Goal: Find specific page/section: Locate a particular part of the current website

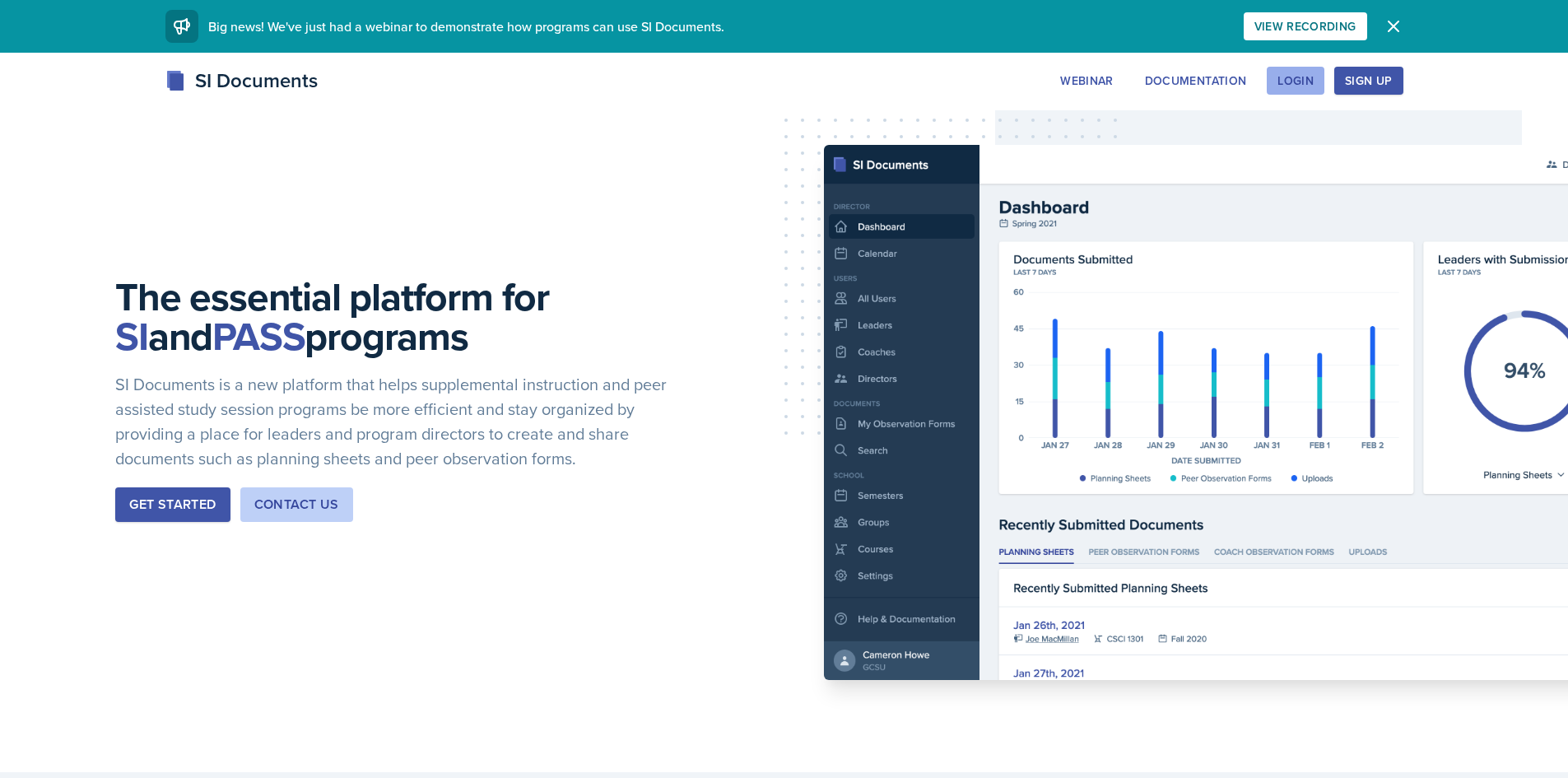
click at [1282, 76] on div "Login" at bounding box center [1295, 81] width 36 height 13
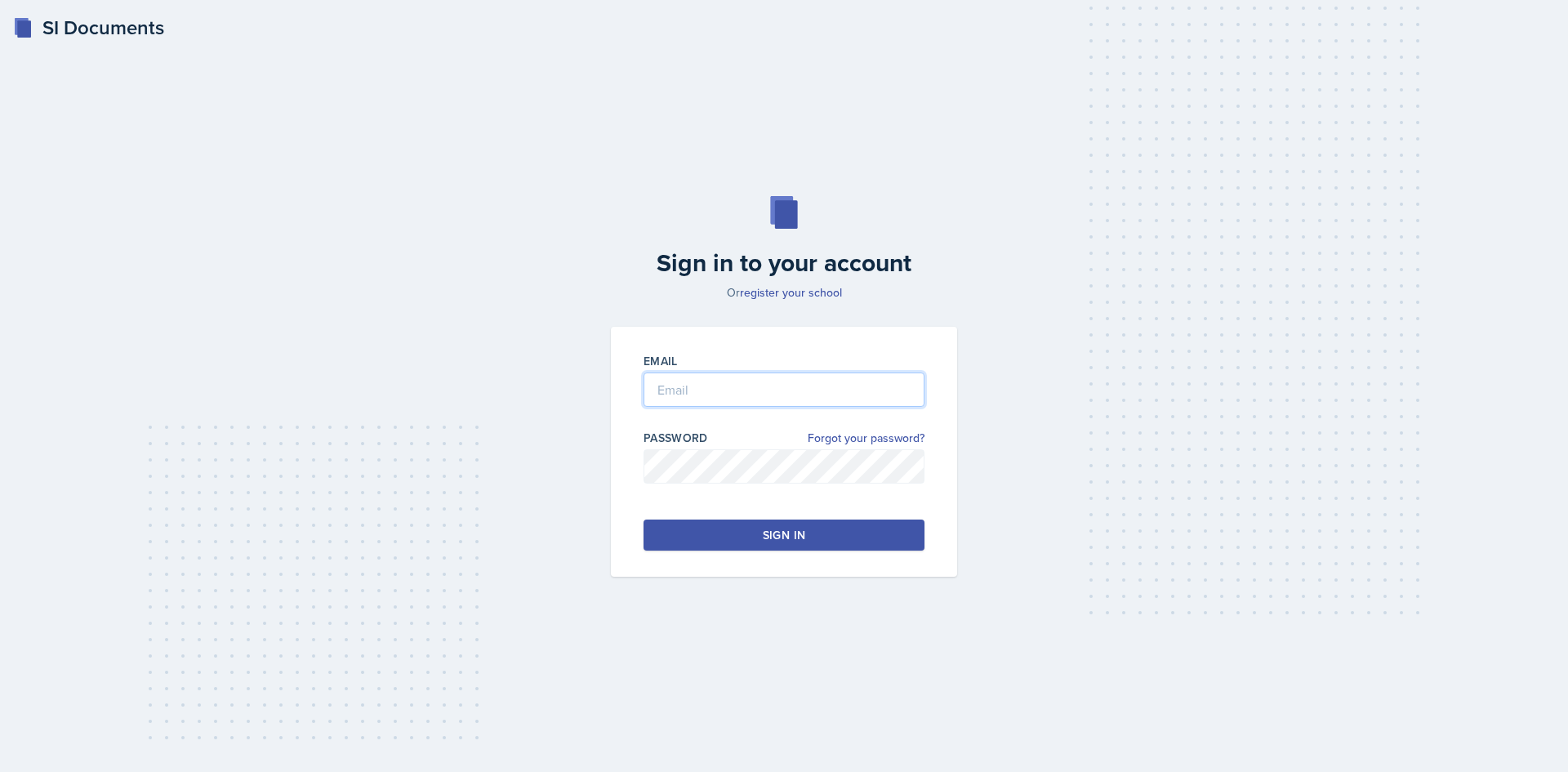
type input "[EMAIL_ADDRESS][DOMAIN_NAME]"
click at [787, 539] on div "Sign in" at bounding box center [783, 535] width 42 height 17
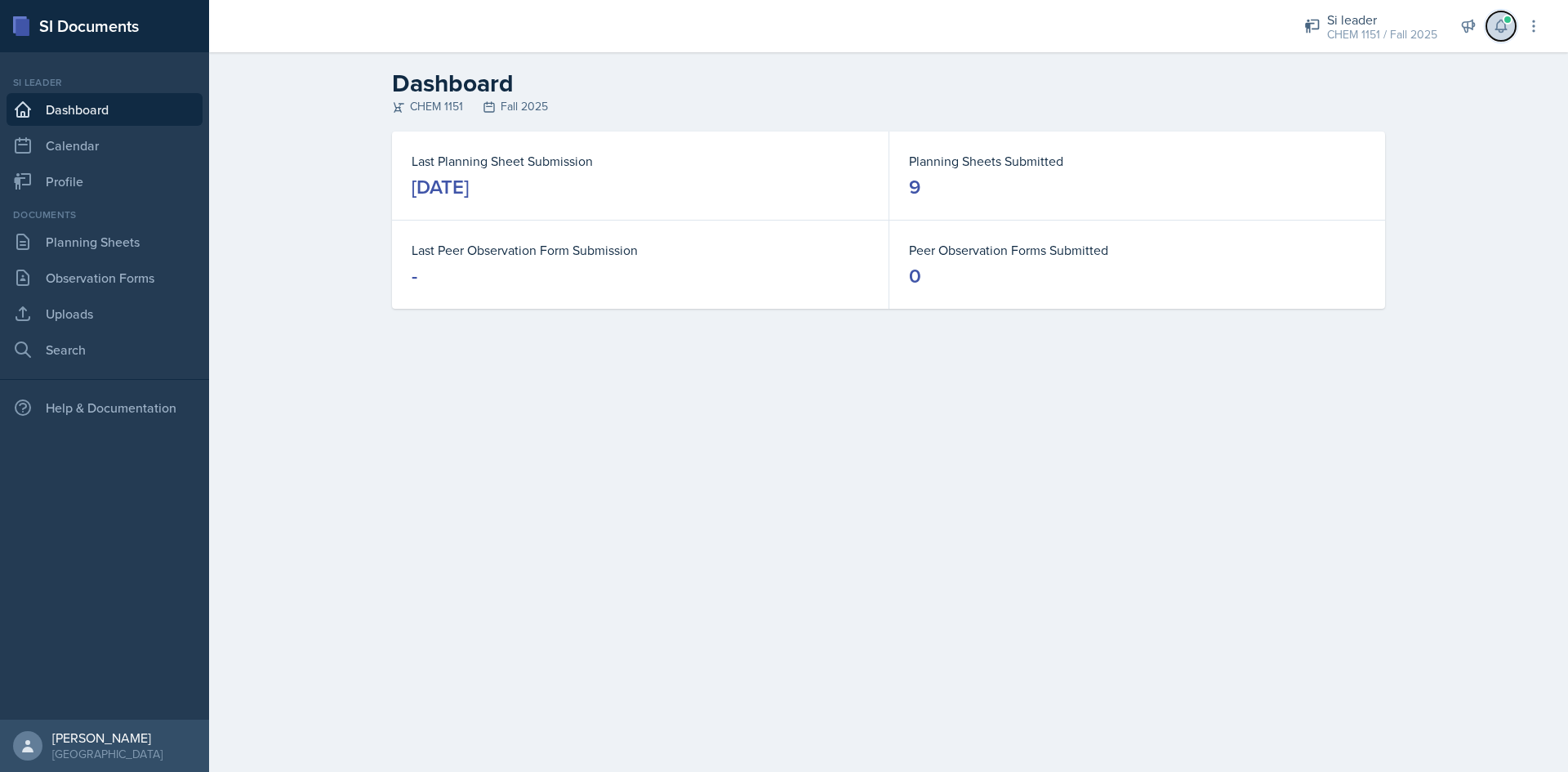
click at [1506, 25] on icon at bounding box center [1501, 27] width 17 height 17
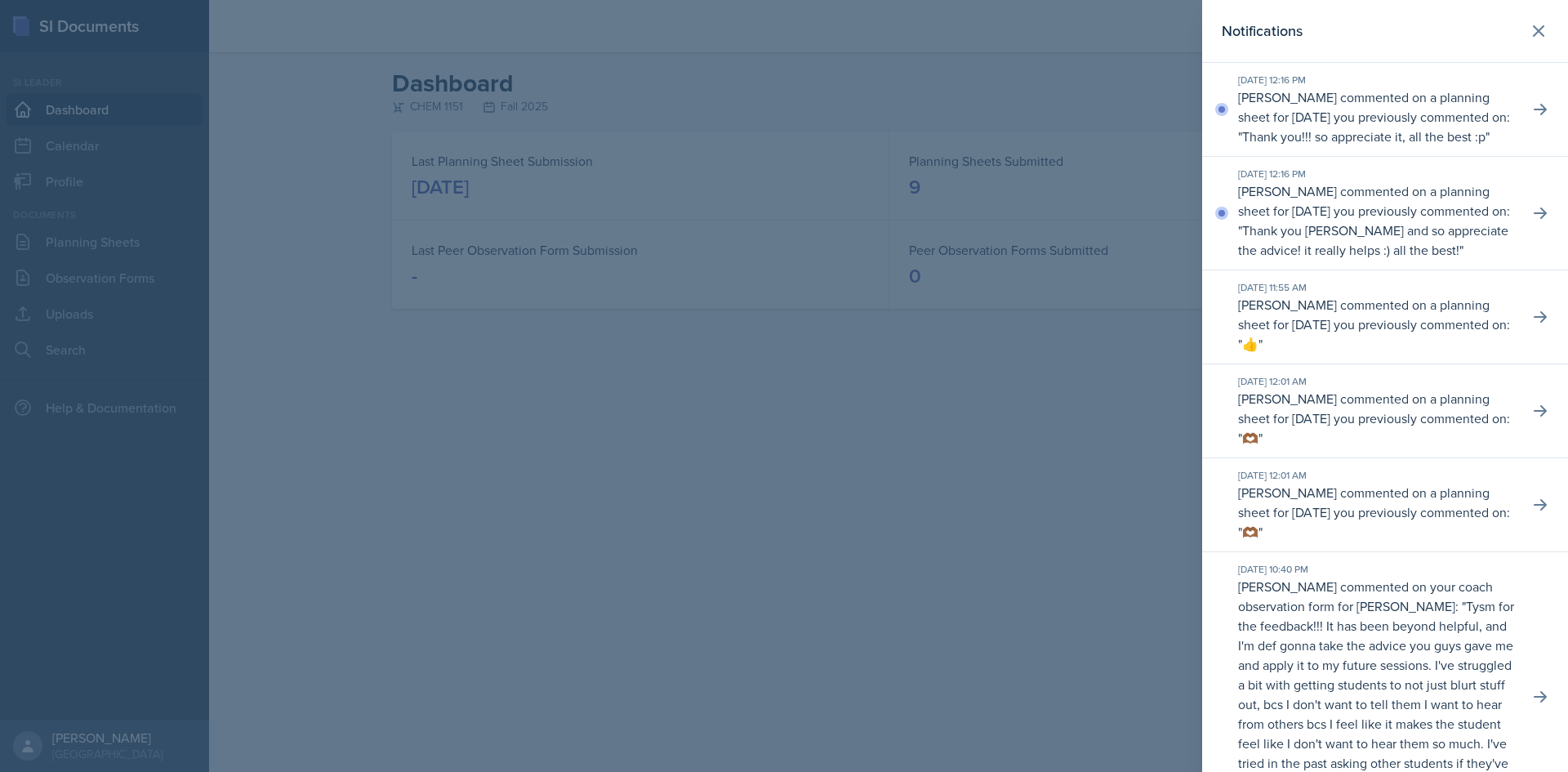
click at [1159, 79] on div at bounding box center [784, 386] width 1568 height 772
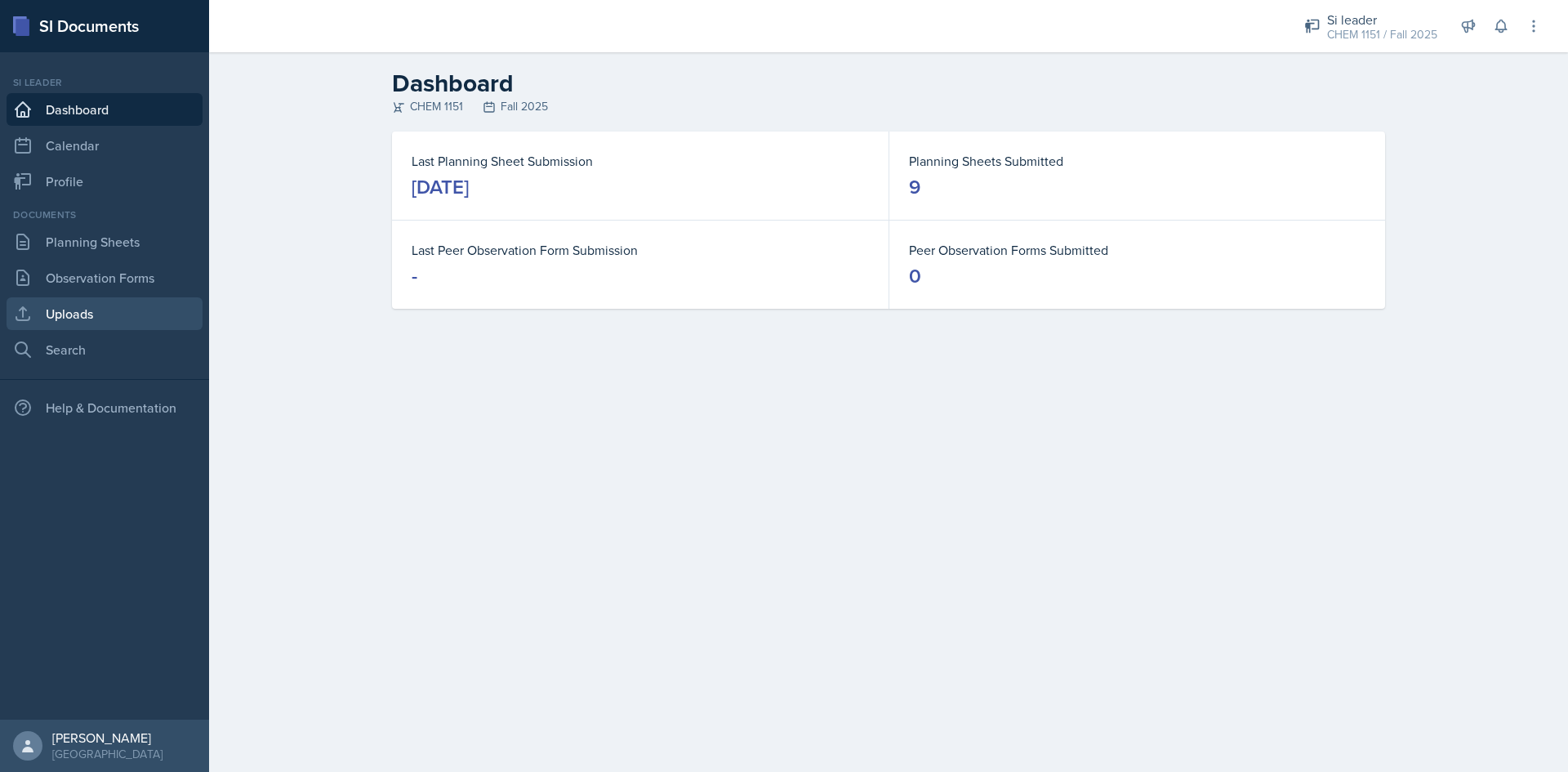
click at [127, 303] on link "Uploads" at bounding box center [104, 313] width 196 height 33
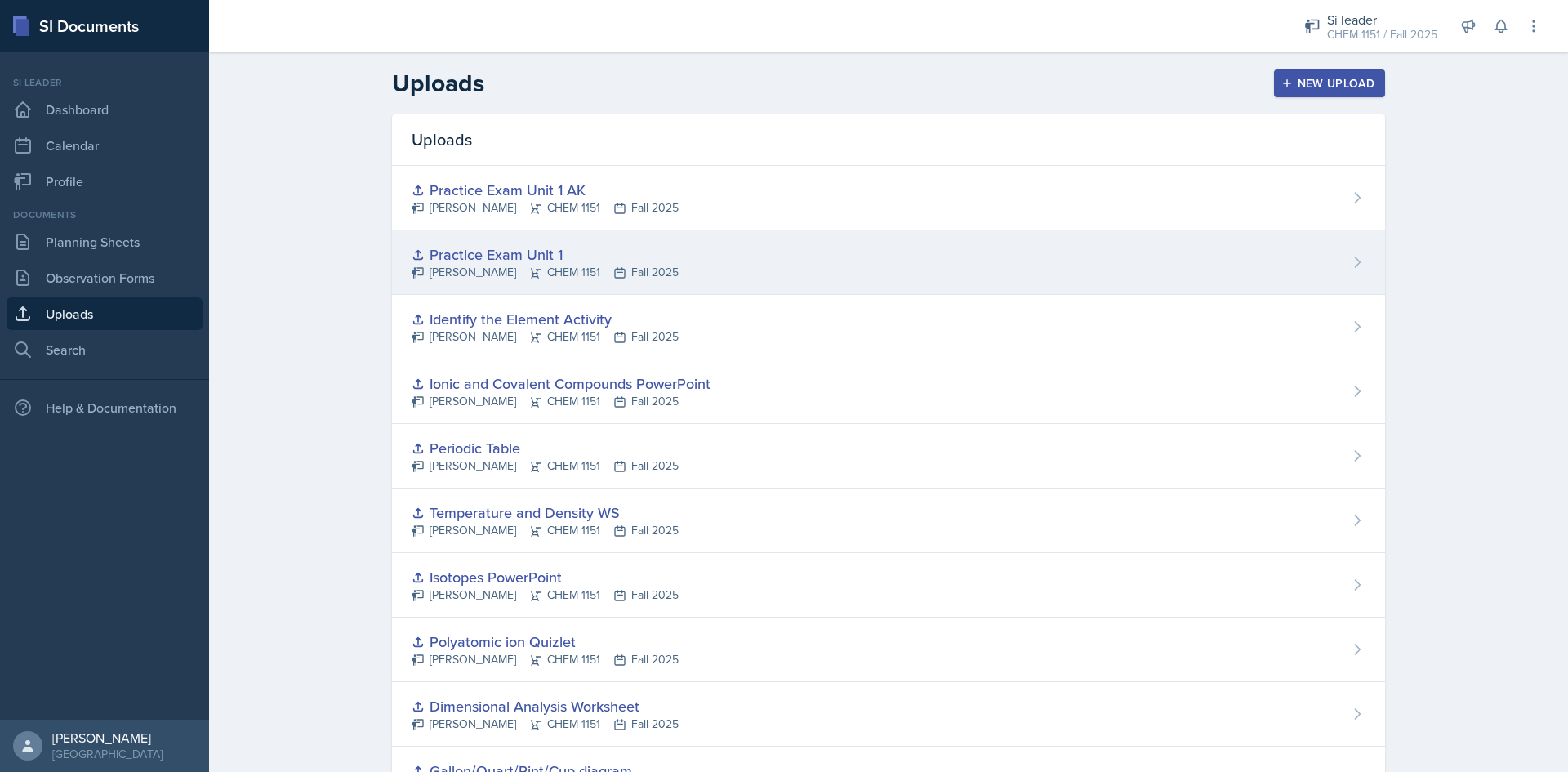
click at [808, 290] on div "Practice Exam Unit 1 [PERSON_NAME] CHEM 1151 Fall 2025" at bounding box center [888, 262] width 993 height 64
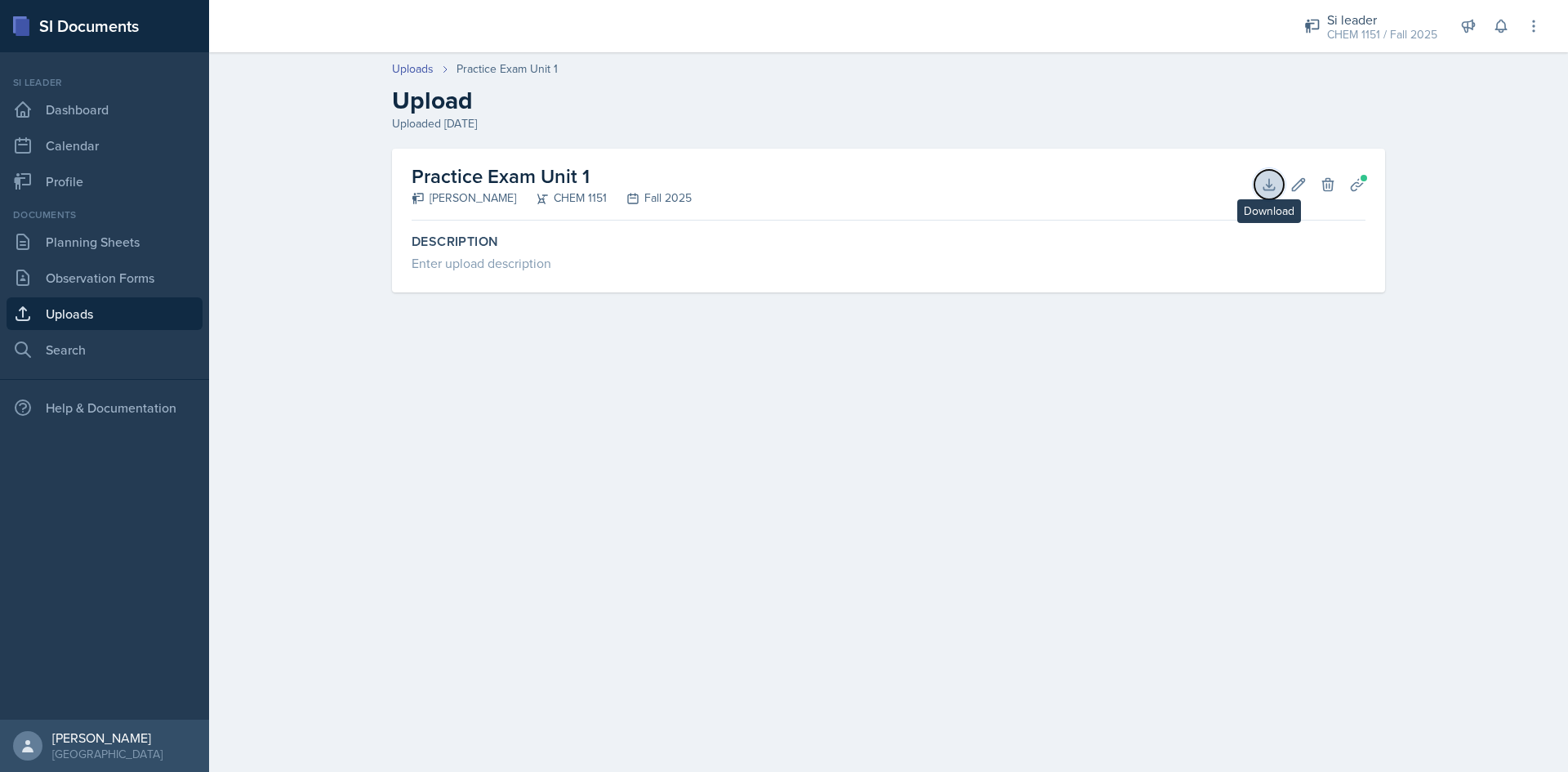
click at [1266, 183] on icon at bounding box center [1269, 185] width 17 height 17
click at [1504, 22] on icon at bounding box center [1500, 26] width 11 height 13
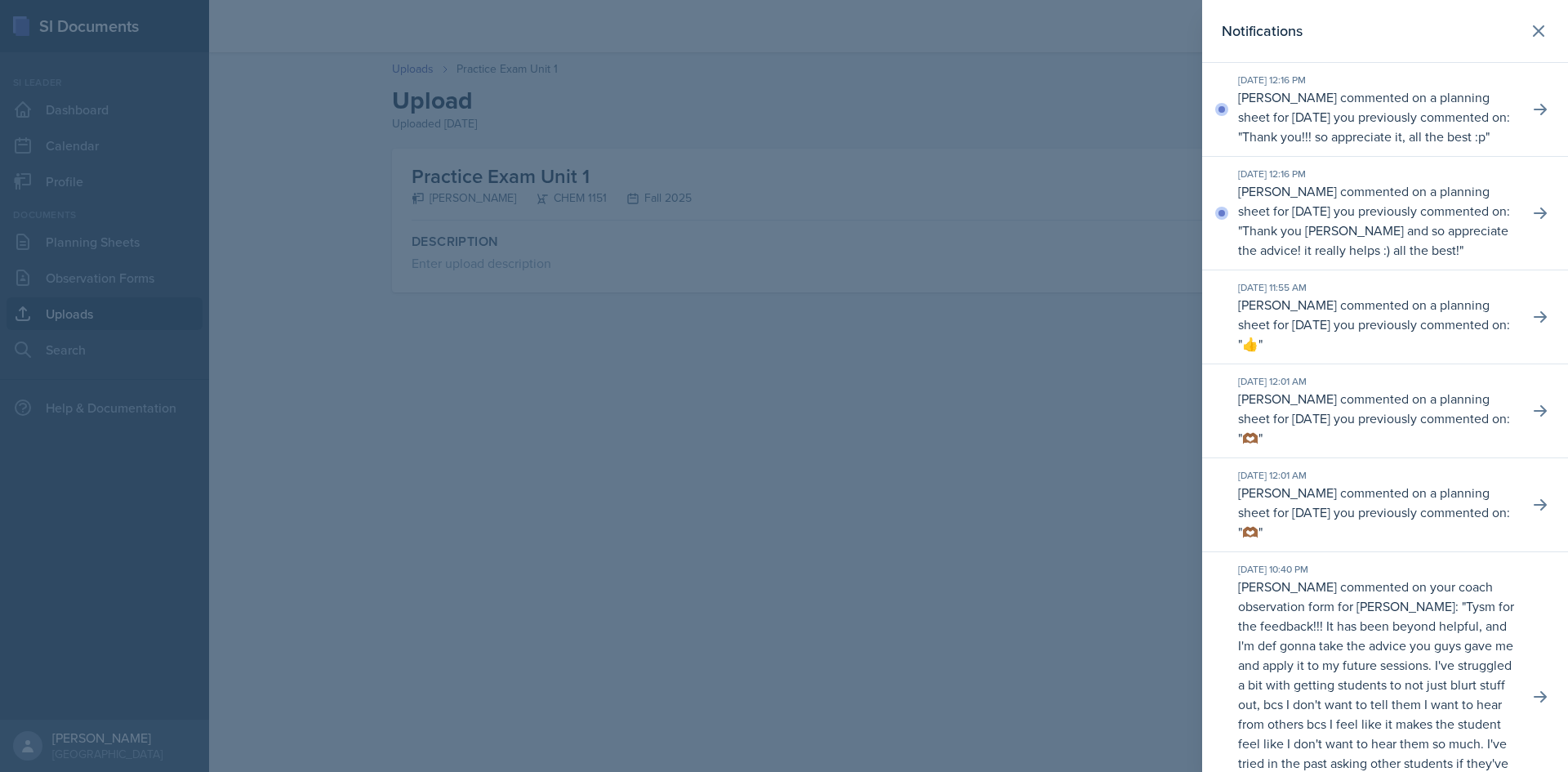
click at [1141, 389] on div at bounding box center [784, 386] width 1568 height 772
